Goal: Information Seeking & Learning: Learn about a topic

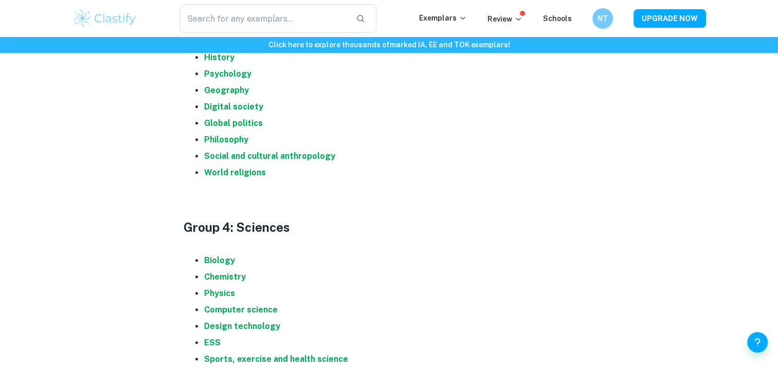
scroll to position [1044, 0]
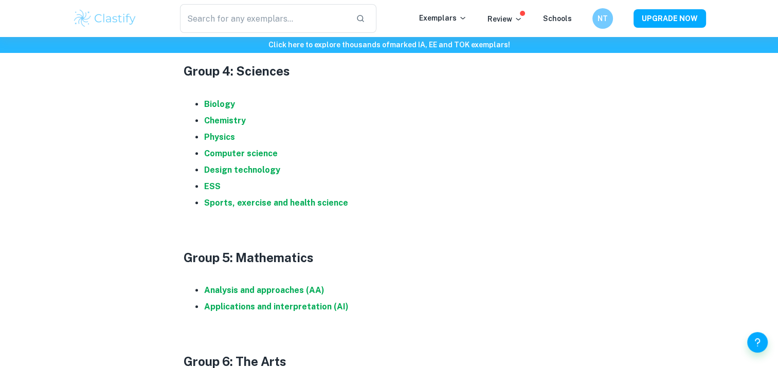
click at [267, 296] on li "Analysis and approaches (AA)" at bounding box center [399, 290] width 391 height 16
click at [279, 291] on strong "Analysis and approaches (AA)" at bounding box center [264, 290] width 120 height 10
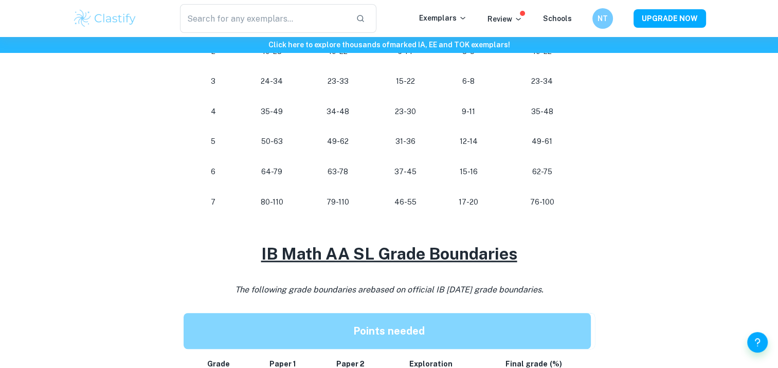
scroll to position [643, 0]
